Goal: Check status

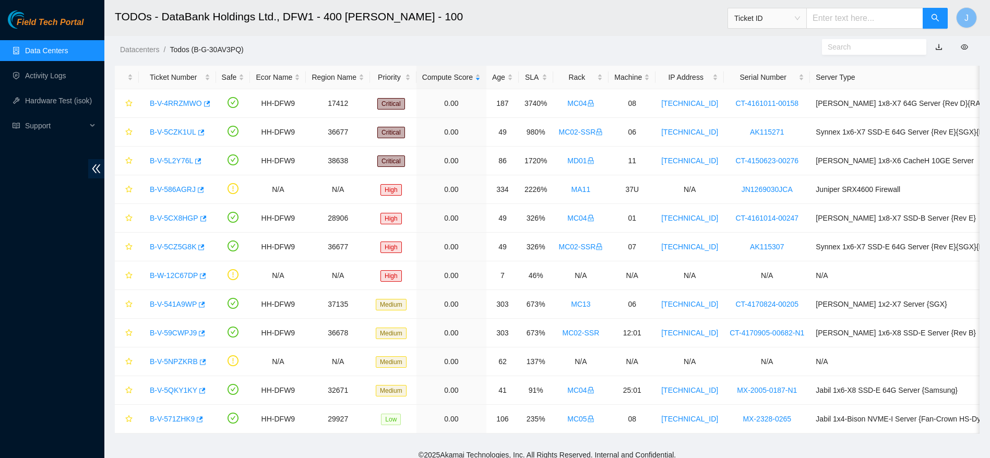
scroll to position [250, 0]
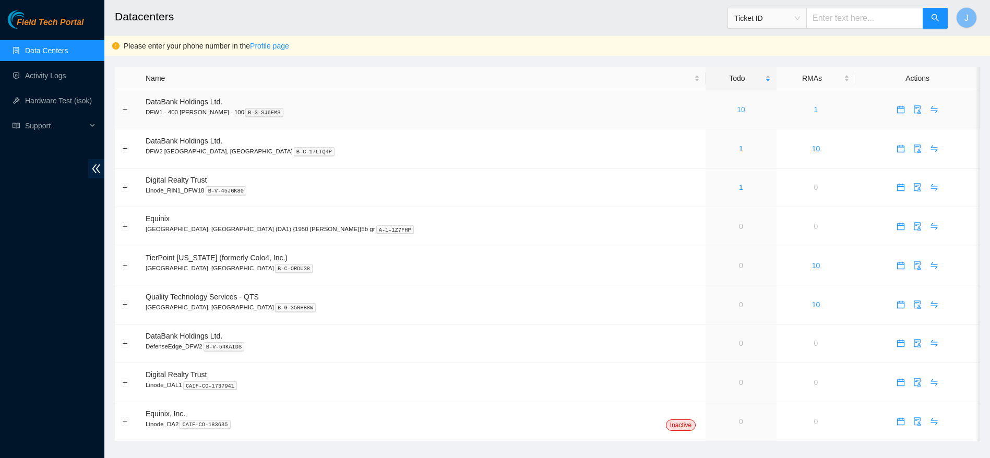
click at [737, 105] on link "10" at bounding box center [741, 109] width 8 height 8
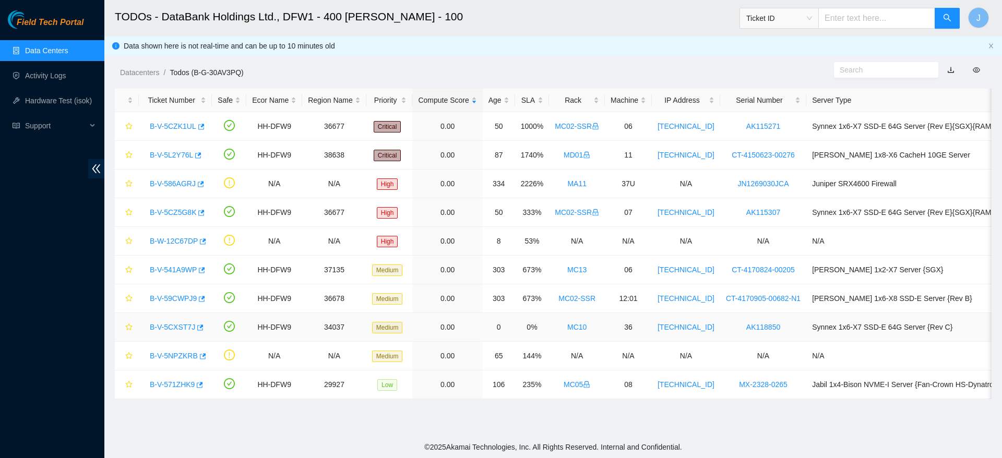
click at [186, 328] on link "B-V-5CXST7J" at bounding box center [172, 327] width 45 height 8
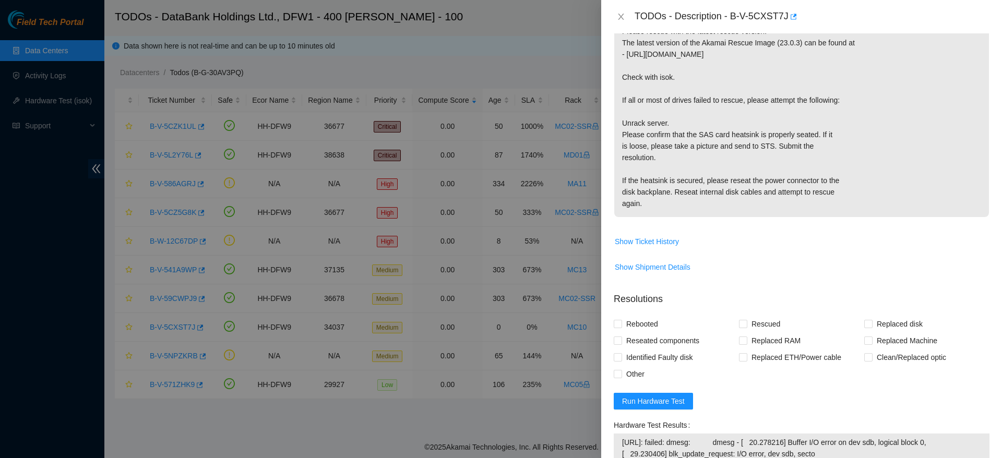
scroll to position [277, 0]
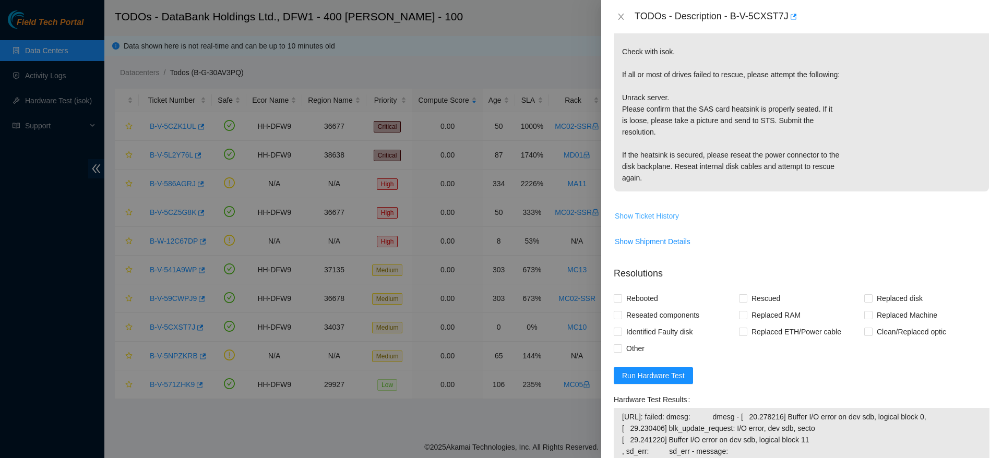
click at [654, 222] on button "Show Ticket History" at bounding box center [646, 216] width 65 height 17
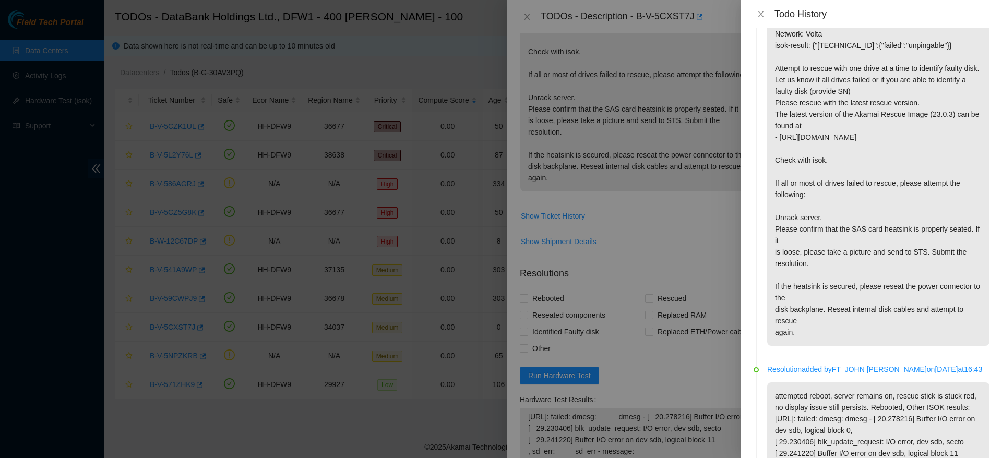
scroll to position [35, 0]
